Goal: Use online tool/utility: Utilize a website feature to perform a specific function

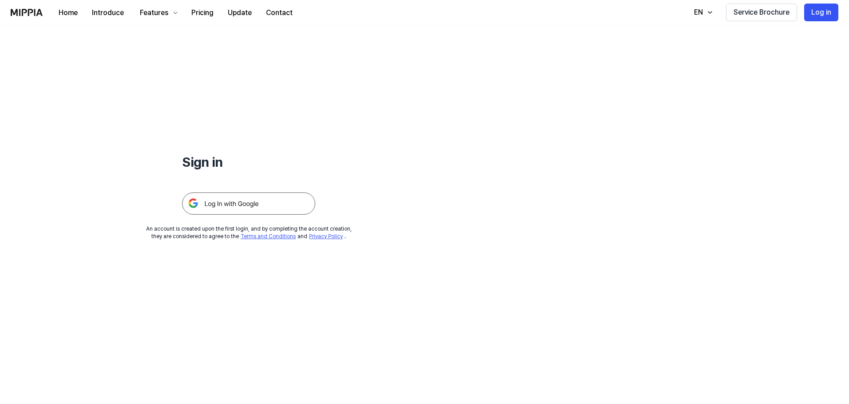
click at [262, 206] on img at bounding box center [248, 204] width 133 height 22
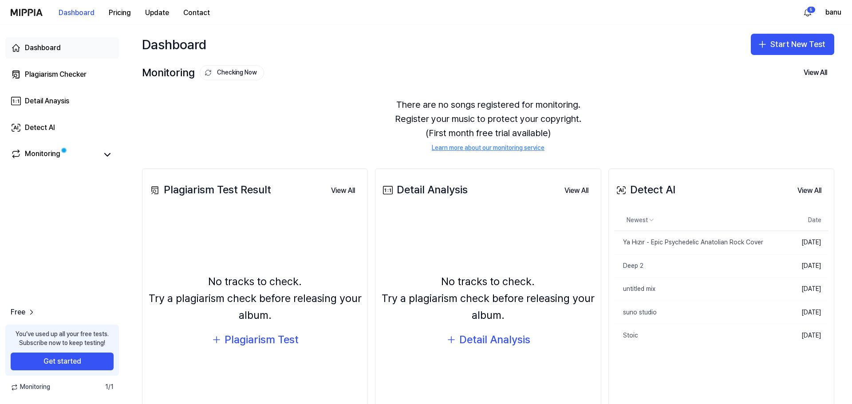
click at [52, 48] on div "Dashboard" at bounding box center [43, 48] width 36 height 11
click at [761, 50] on button "Start New Test" at bounding box center [792, 44] width 83 height 21
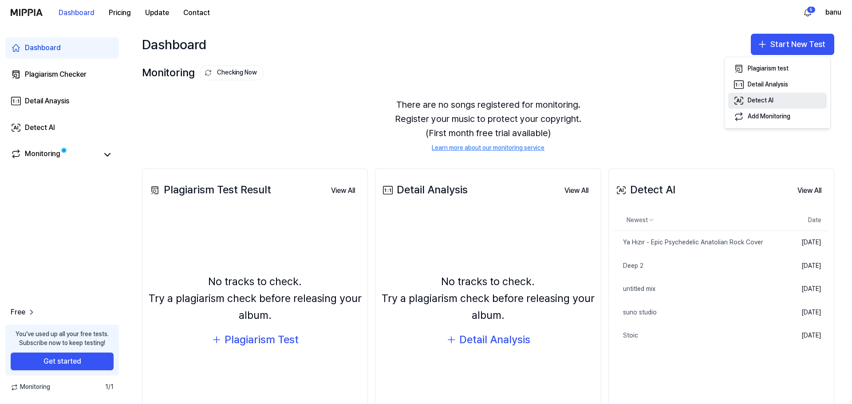
click at [763, 96] on button "Detect AI" at bounding box center [778, 101] width 99 height 16
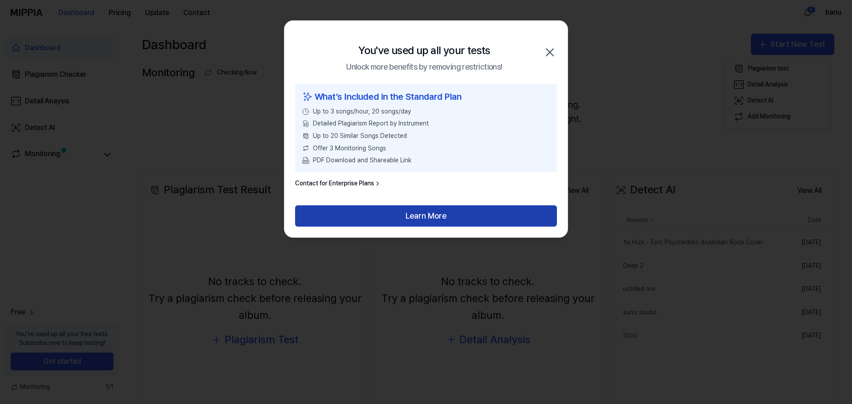
click at [436, 218] on button "Learn More" at bounding box center [426, 216] width 262 height 21
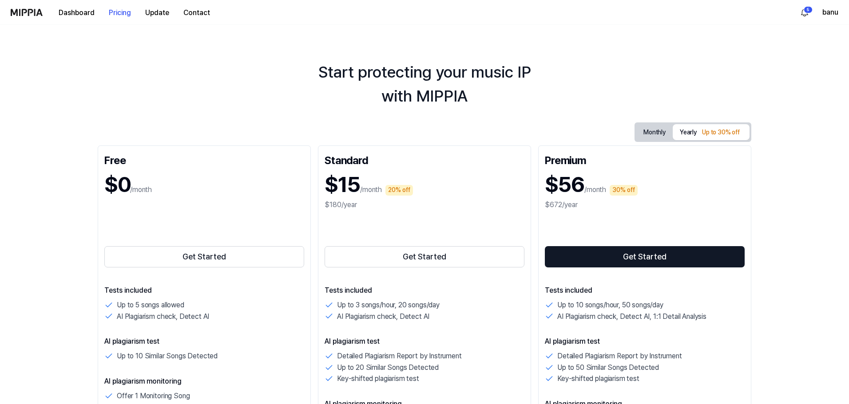
click at [45, 12] on div "Dashboard Pricing Update Contact" at bounding box center [114, 12] width 206 height 24
click at [38, 14] on img at bounding box center [27, 12] width 32 height 7
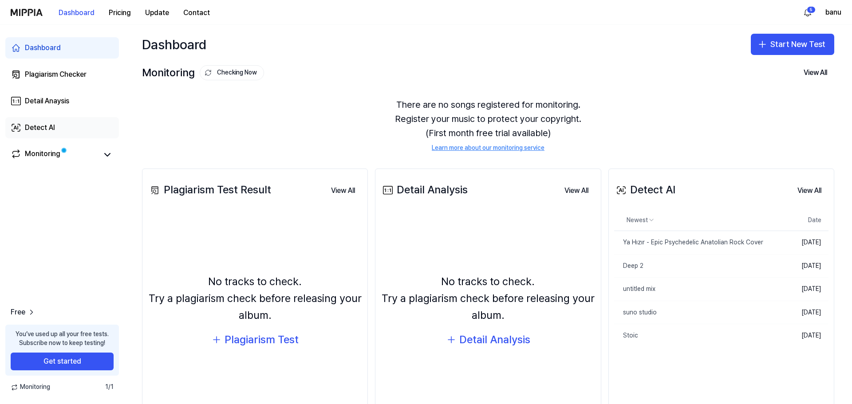
click at [55, 122] on link "Detect AI" at bounding box center [62, 127] width 114 height 21
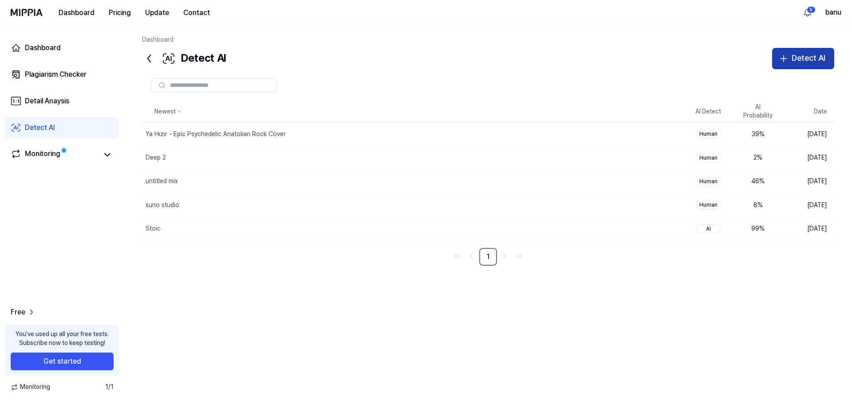
click at [781, 66] on button "Detect AI" at bounding box center [804, 58] width 62 height 21
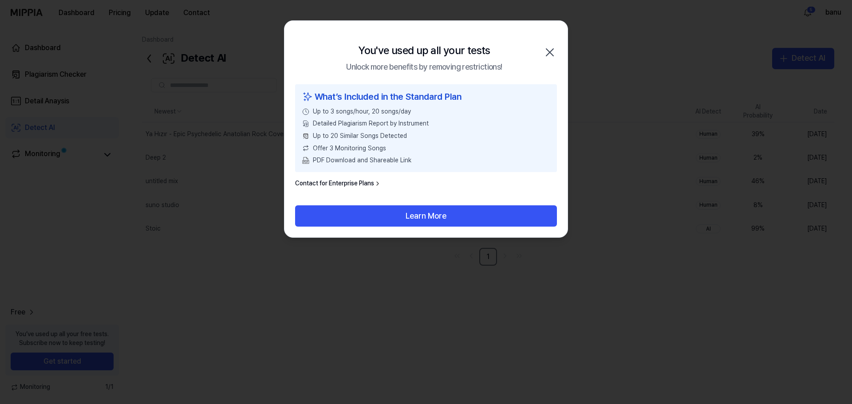
click at [551, 51] on icon "button" at bounding box center [550, 52] width 7 height 7
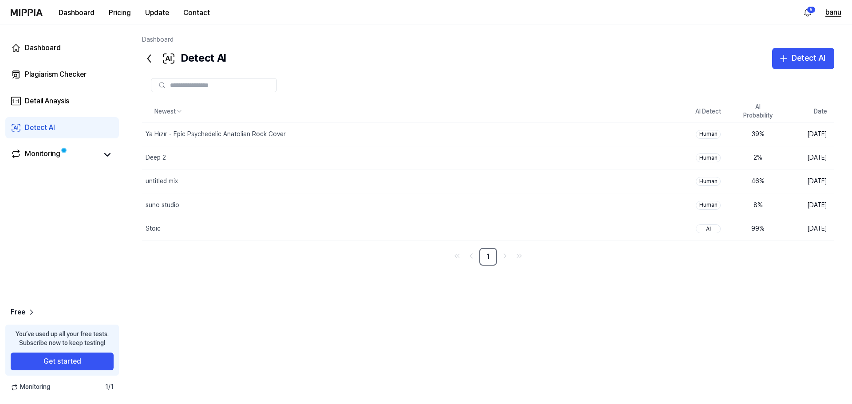
click at [826, 15] on button "banu" at bounding box center [834, 12] width 16 height 11
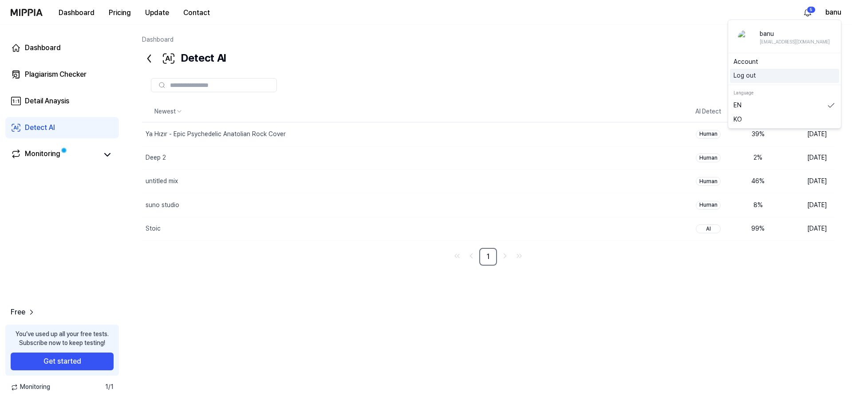
click at [773, 79] on button "Log out" at bounding box center [785, 75] width 102 height 9
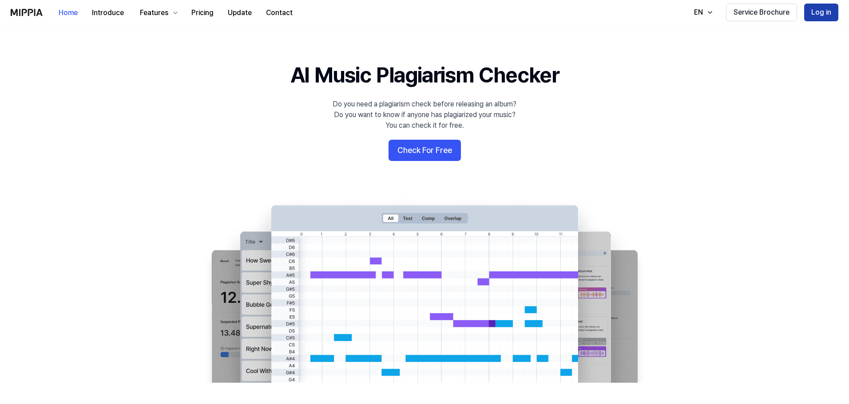
click at [817, 5] on button "Log in" at bounding box center [821, 13] width 34 height 18
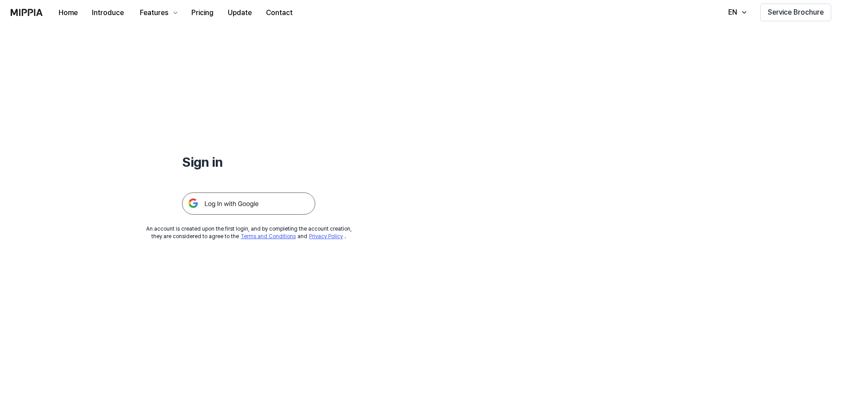
click at [263, 194] on img at bounding box center [248, 204] width 133 height 22
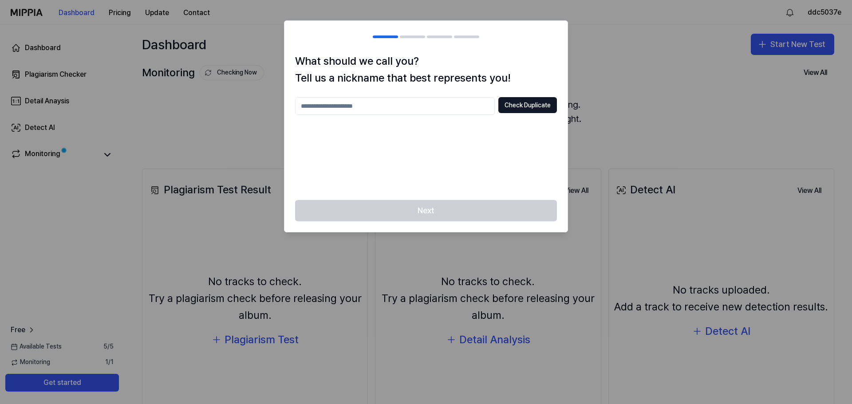
click at [587, 68] on div at bounding box center [426, 202] width 852 height 404
click at [215, 142] on div at bounding box center [426, 202] width 852 height 404
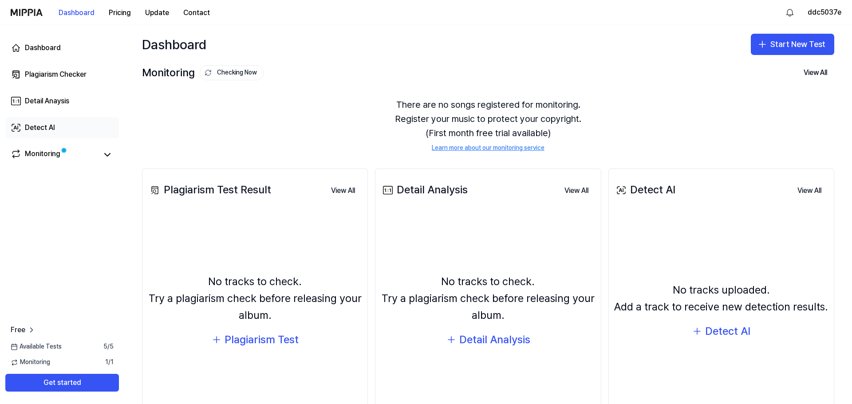
click at [49, 125] on div "Detect AI" at bounding box center [40, 128] width 30 height 11
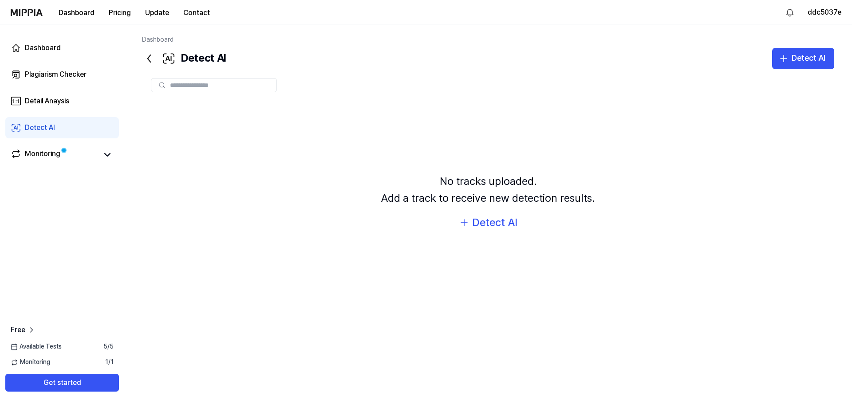
click at [506, 210] on div "No tracks uploaded. Add a track to receive new detection results. Detect AI" at bounding box center [488, 202] width 693 height 202
click at [506, 212] on div "No tracks uploaded. Add a track to receive new detection results. Detect AI" at bounding box center [488, 202] width 693 height 202
click at [508, 221] on div "Detect AI" at bounding box center [494, 222] width 45 height 17
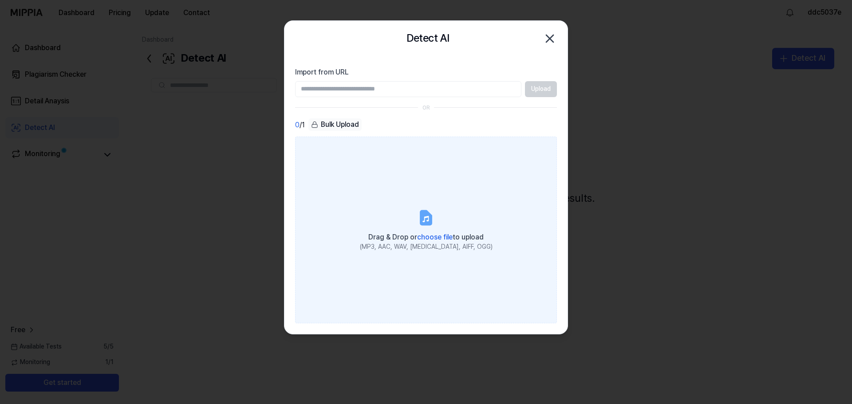
click at [440, 227] on label "Drag & Drop or choose file to upload (MP3, AAC, WAV, [MEDICAL_DATA], AIFF, OGG)" at bounding box center [426, 230] width 262 height 186
click at [0, 0] on input "Drag & Drop or choose file to upload (MP3, AAC, WAV, [MEDICAL_DATA], AIFF, OGG)" at bounding box center [0, 0] width 0 height 0
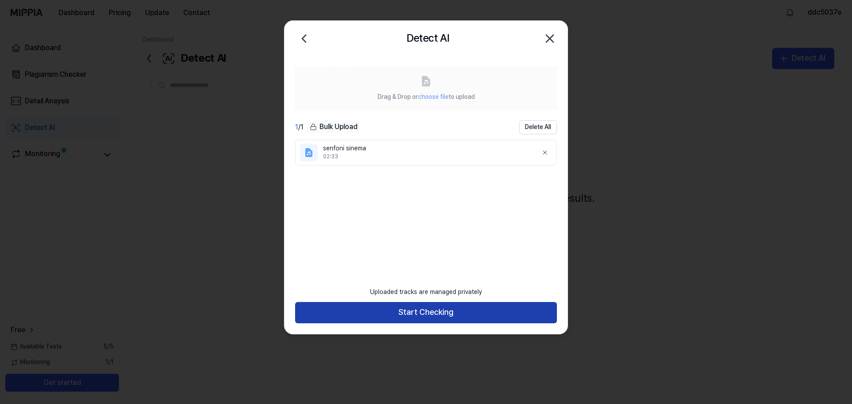
click at [436, 303] on button "Start Checking" at bounding box center [426, 312] width 262 height 21
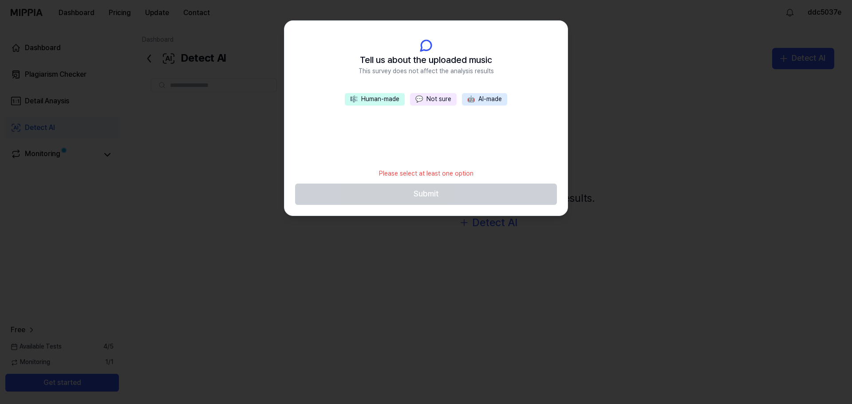
click at [424, 99] on button "💬 Not sure" at bounding box center [433, 99] width 47 height 12
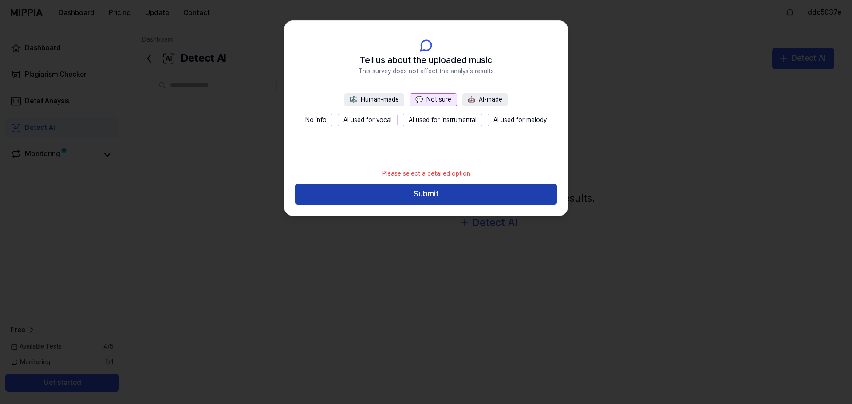
click at [446, 193] on button "Submit" at bounding box center [426, 194] width 262 height 21
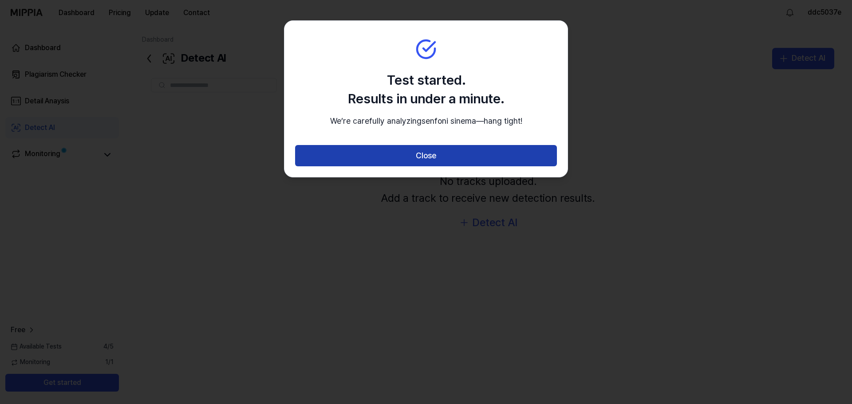
click at [416, 163] on button "Close" at bounding box center [426, 155] width 262 height 21
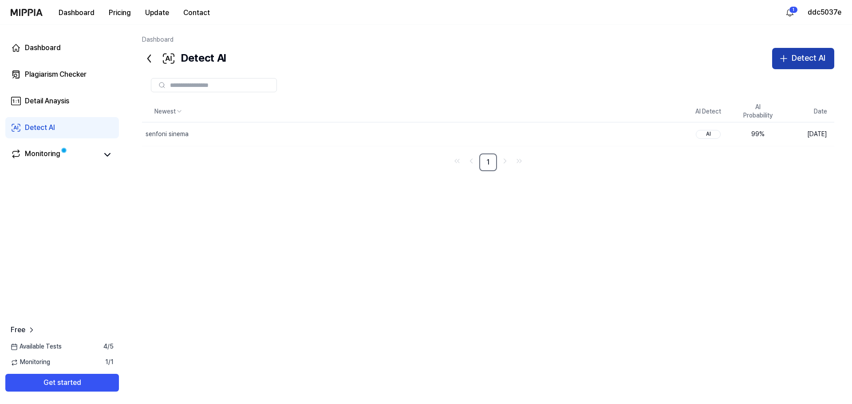
click at [787, 67] on button "Detect AI" at bounding box center [804, 58] width 62 height 21
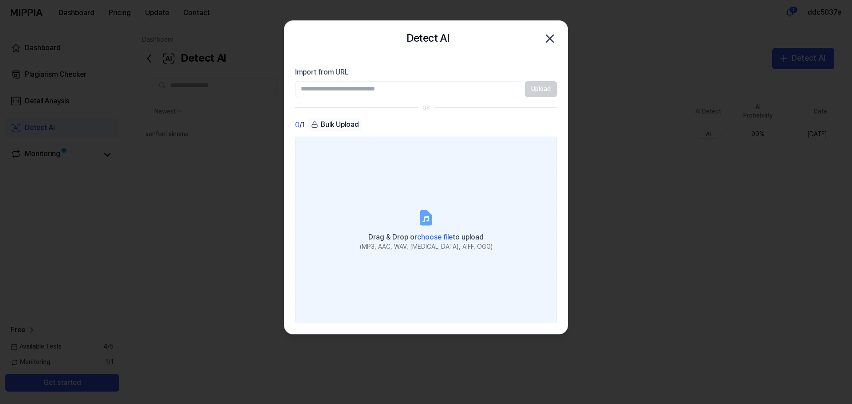
click at [443, 217] on label "Drag & Drop or choose file to upload (MP3, AAC, WAV, [MEDICAL_DATA], AIFF, OGG)" at bounding box center [426, 230] width 262 height 186
click at [0, 0] on input "Drag & Drop or choose file to upload (MP3, AAC, WAV, [MEDICAL_DATA], AIFF, OGG)" at bounding box center [0, 0] width 0 height 0
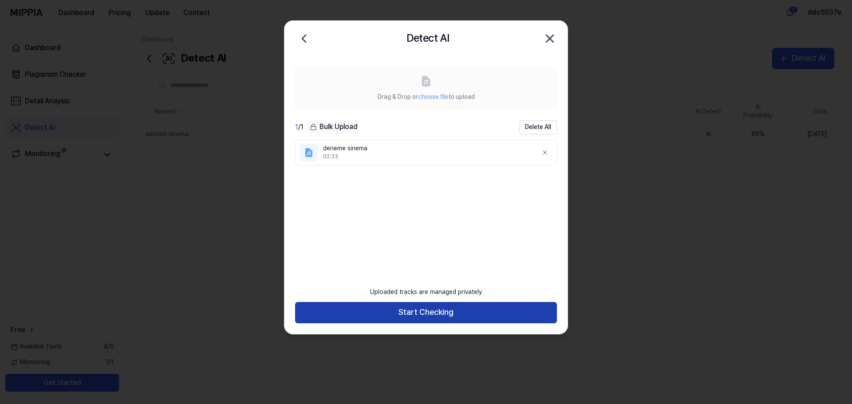
click at [460, 315] on button "Start Checking" at bounding box center [426, 312] width 262 height 21
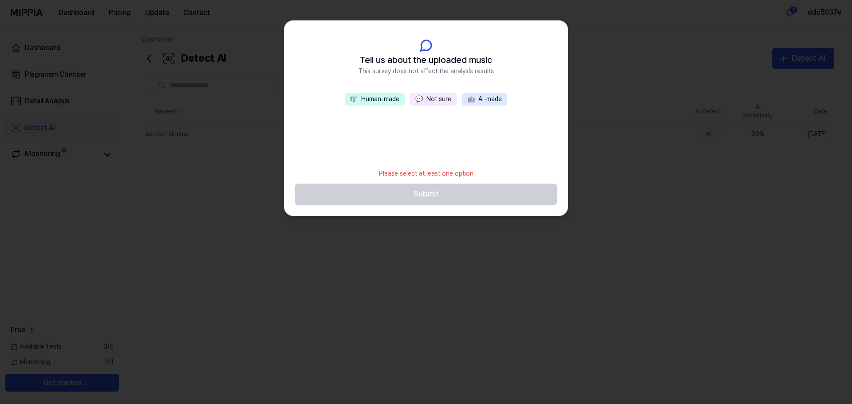
click at [439, 103] on button "💬 Not sure" at bounding box center [433, 99] width 47 height 12
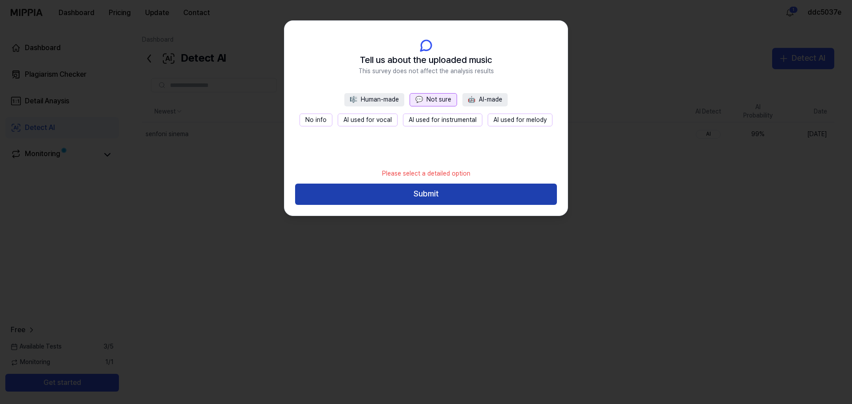
click at [453, 198] on button "Submit" at bounding box center [426, 194] width 262 height 21
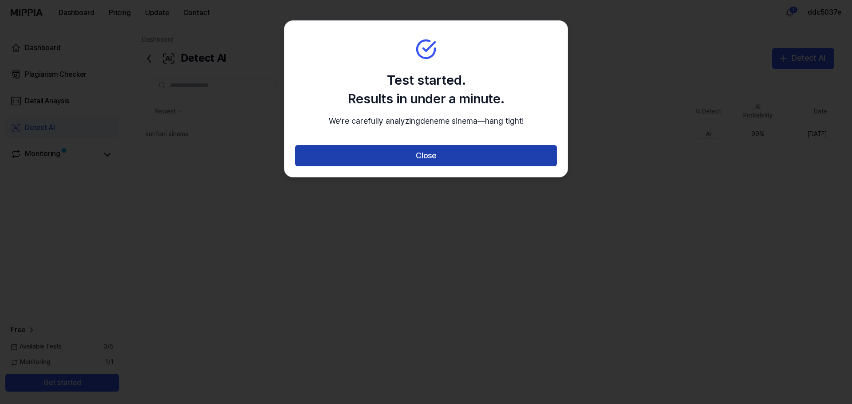
click at [487, 167] on button "Close" at bounding box center [426, 155] width 262 height 21
